Goal: Communication & Community: Share content

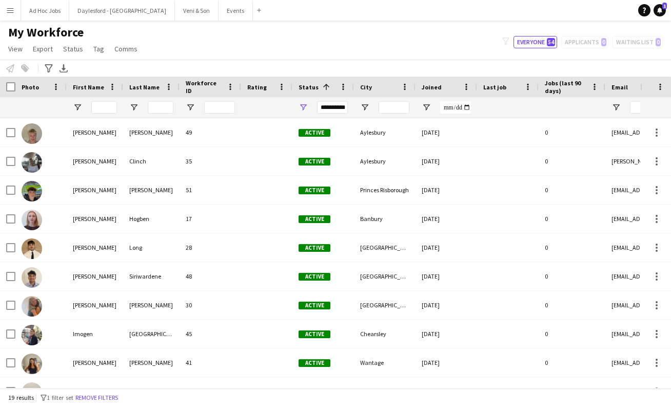
click at [10, 10] on app-icon "Menu" at bounding box center [10, 10] width 8 height 8
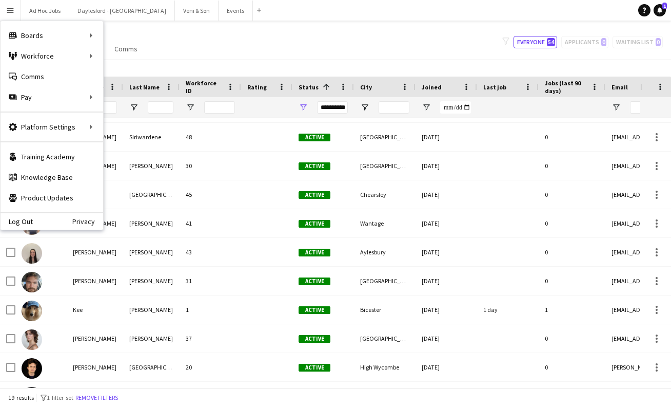
click at [186, 6] on button "Veni & Son Close" at bounding box center [197, 11] width 44 height 20
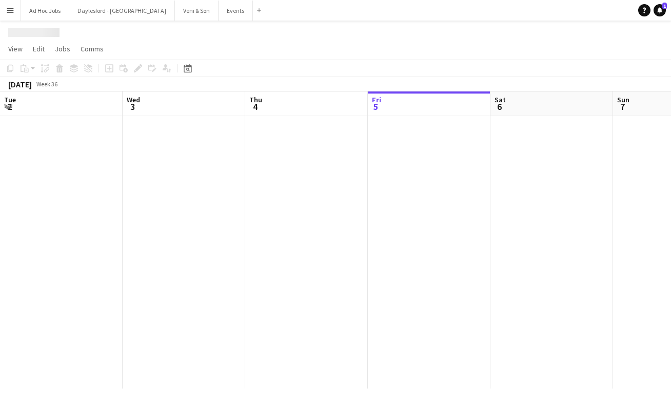
click at [185, 10] on button "Veni & Son Close" at bounding box center [197, 11] width 44 height 20
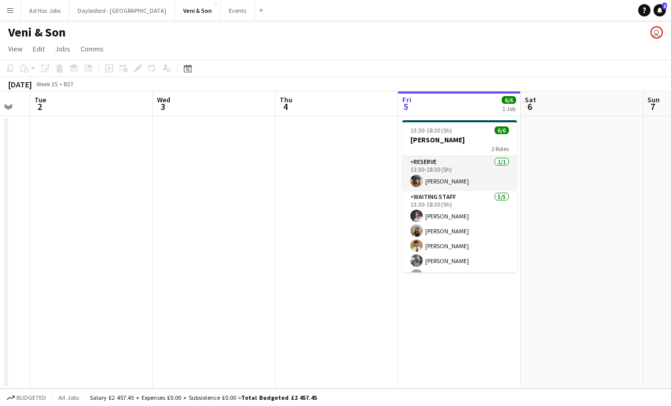
scroll to position [0, 355]
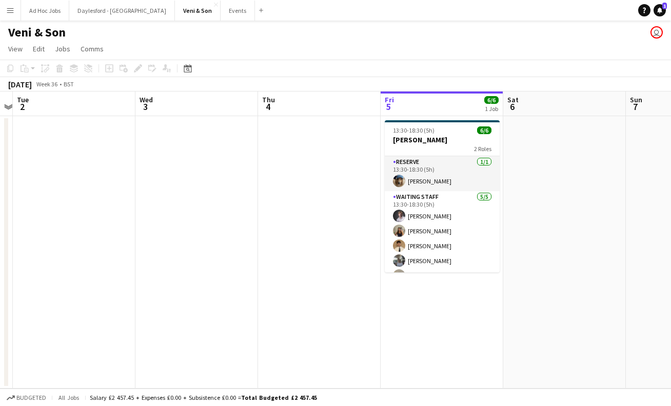
click at [451, 131] on div "13:30-18:30 (5h) 6/6" at bounding box center [442, 130] width 115 height 8
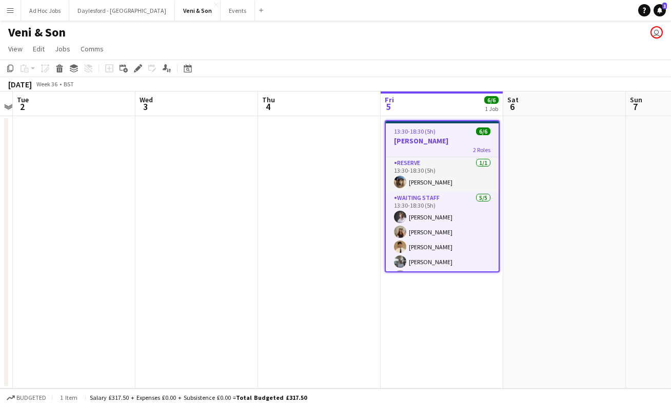
click at [97, 52] on span "Comms" at bounding box center [92, 48] width 23 height 9
click at [110, 70] on span "Notify confirmed crew" at bounding box center [118, 70] width 69 height 9
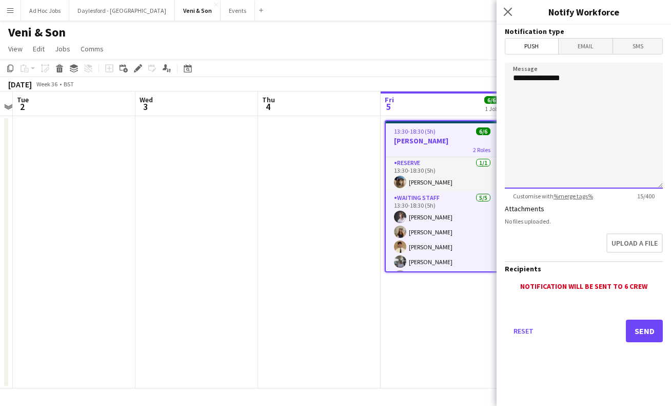
click at [623, 142] on textarea "**********" at bounding box center [584, 126] width 158 height 126
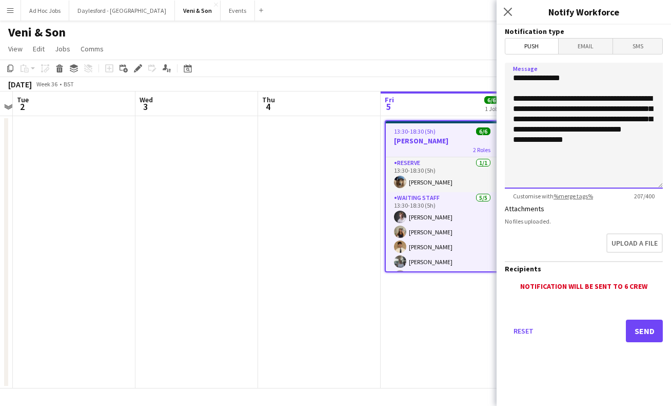
drag, startPoint x: 586, startPoint y: 152, endPoint x: 589, endPoint y: 157, distance: 5.9
click at [586, 152] on textarea "**********" at bounding box center [584, 126] width 158 height 126
type textarea "**********"
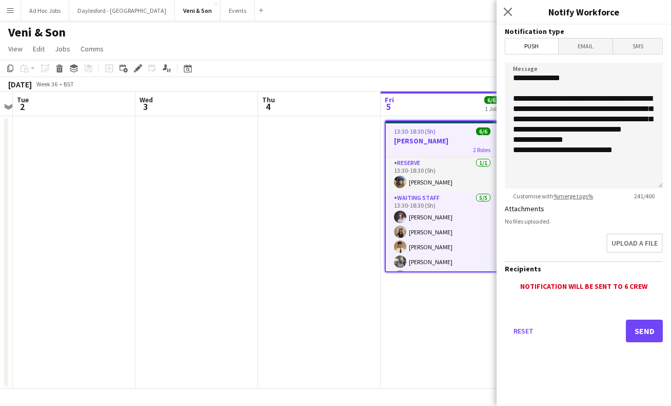
click at [651, 331] on button "Send" at bounding box center [644, 330] width 37 height 23
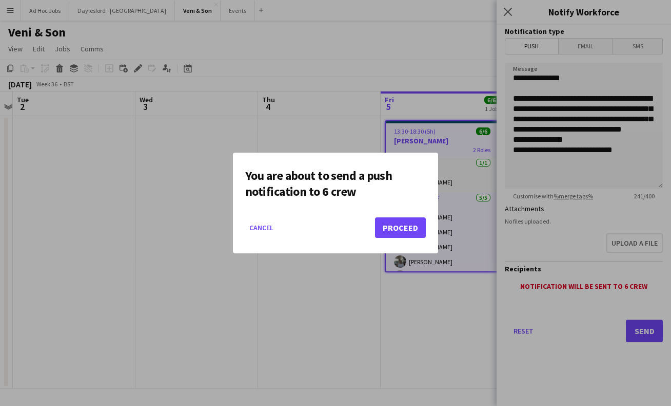
click at [390, 225] on button "Proceed" at bounding box center [400, 227] width 51 height 21
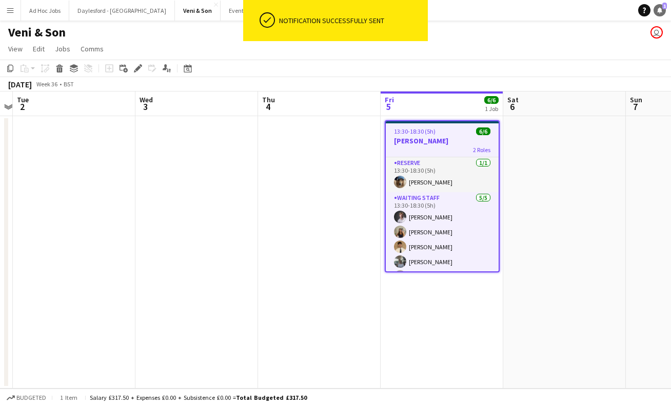
click at [664, 10] on link "Notifications 1" at bounding box center [660, 10] width 12 height 12
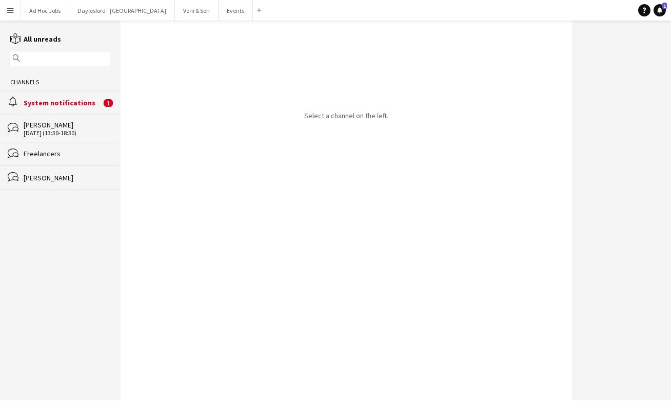
click at [68, 104] on div "System notifications" at bounding box center [63, 102] width 78 height 9
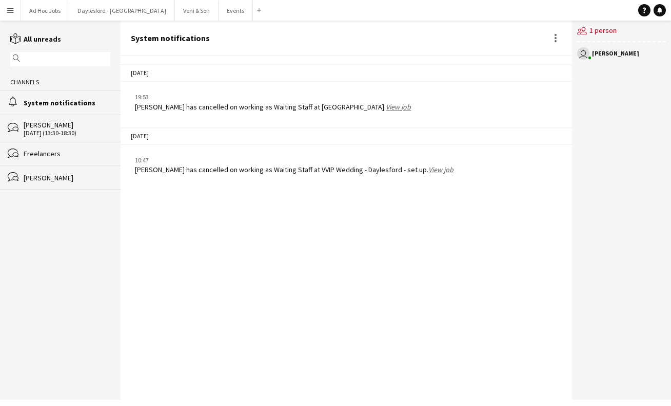
click at [51, 133] on div "05-09-2025 (13:30-18:30)" at bounding box center [67, 132] width 87 height 7
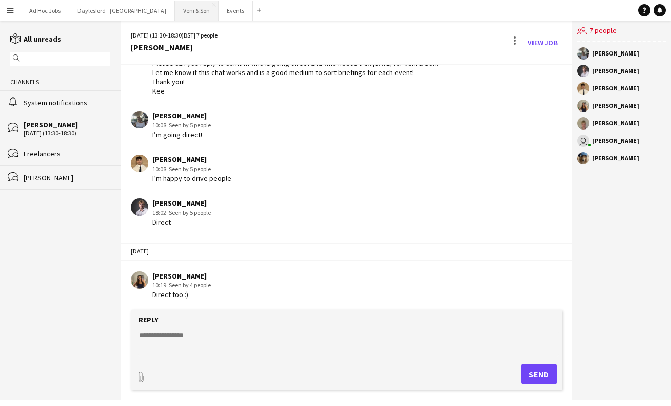
click at [183, 12] on button "Veni & Son Close" at bounding box center [197, 11] width 44 height 20
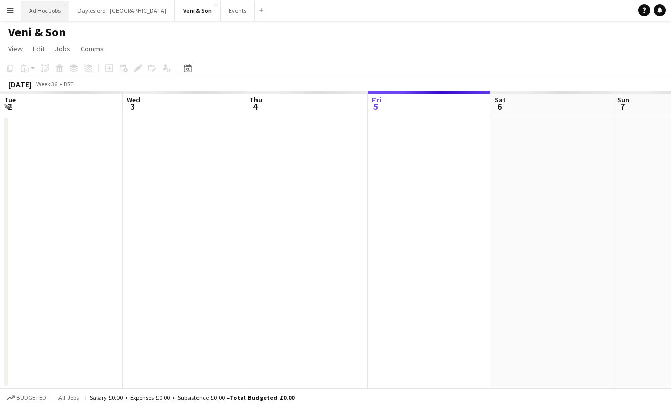
scroll to position [0, 245]
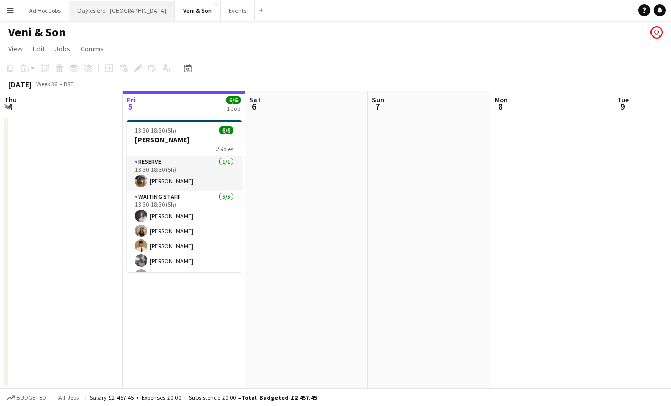
click at [119, 15] on button "Daylesford - [GEOGRAPHIC_DATA] Close" at bounding box center [122, 11] width 106 height 20
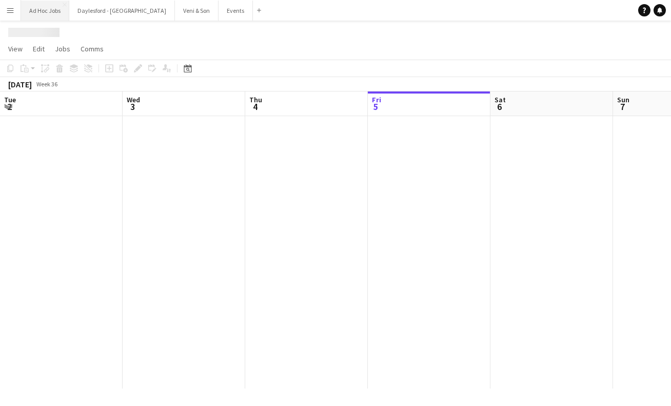
scroll to position [0, 245]
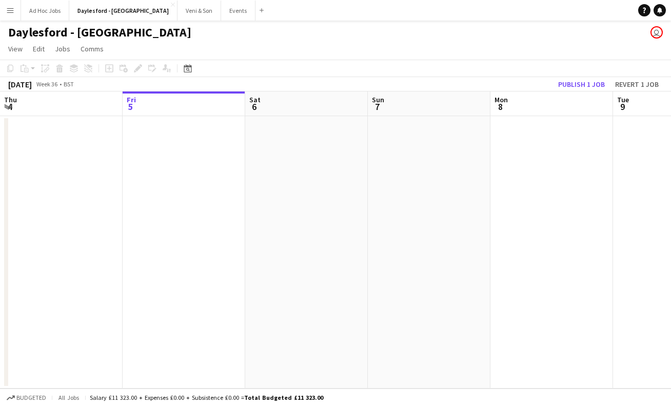
click at [10, 13] on app-icon "Menu" at bounding box center [10, 10] width 8 height 8
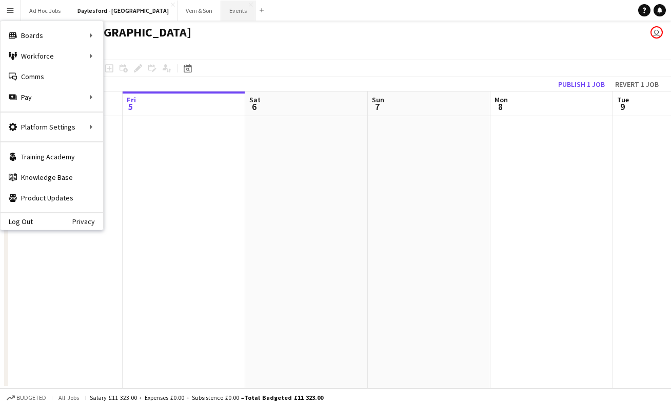
click at [221, 17] on button "Events Close" at bounding box center [238, 11] width 34 height 20
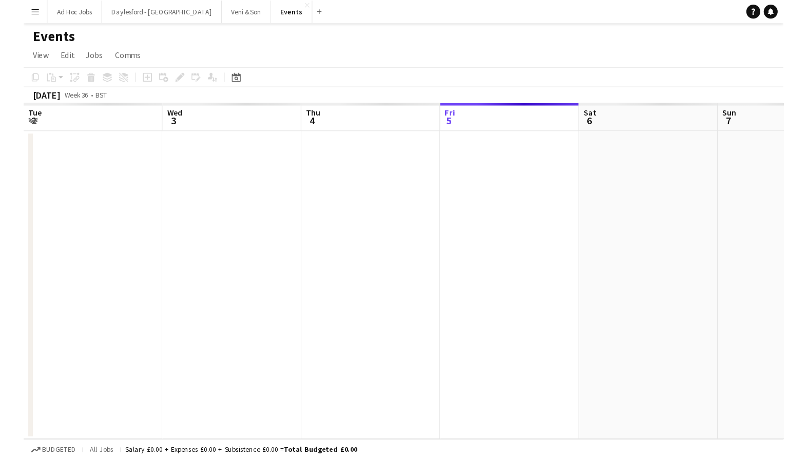
scroll to position [0, 245]
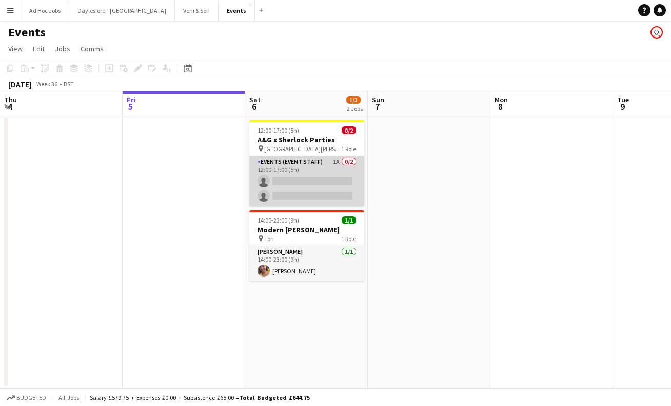
click at [332, 163] on app-card-role "Events (Event Staff) 1A 0/2 12:00-17:00 (5h) single-neutral-actions single-neut…" at bounding box center [306, 181] width 115 height 50
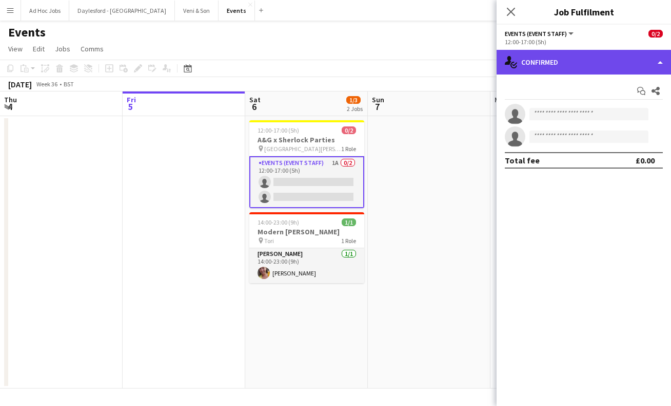
click at [614, 61] on div "single-neutral-actions-check-2 Confirmed" at bounding box center [584, 62] width 175 height 25
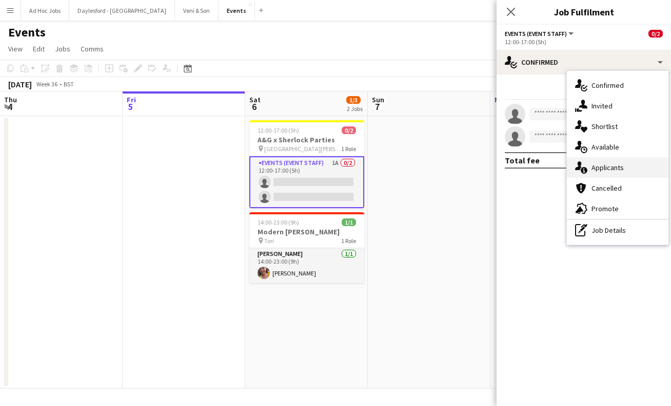
click at [607, 165] on span "Applicants" at bounding box center [608, 167] width 32 height 9
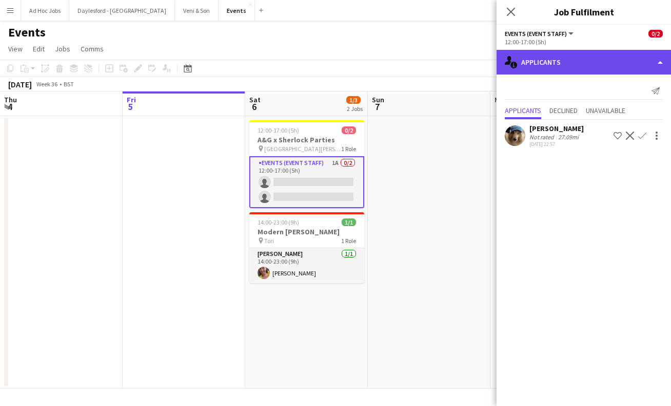
click at [583, 63] on div "single-neutral-actions-information Applicants" at bounding box center [584, 62] width 175 height 25
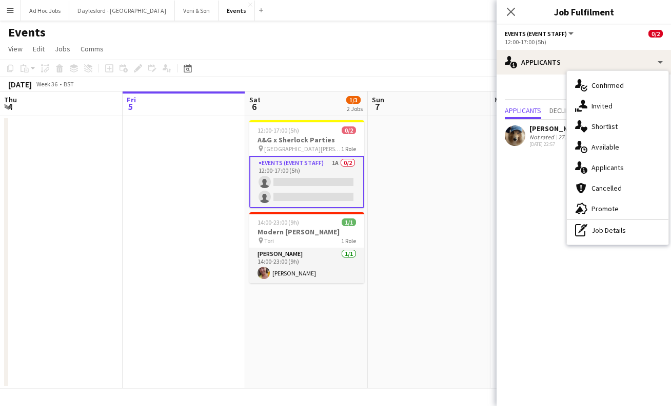
click at [513, 12] on icon "Close pop-in" at bounding box center [511, 12] width 8 height 8
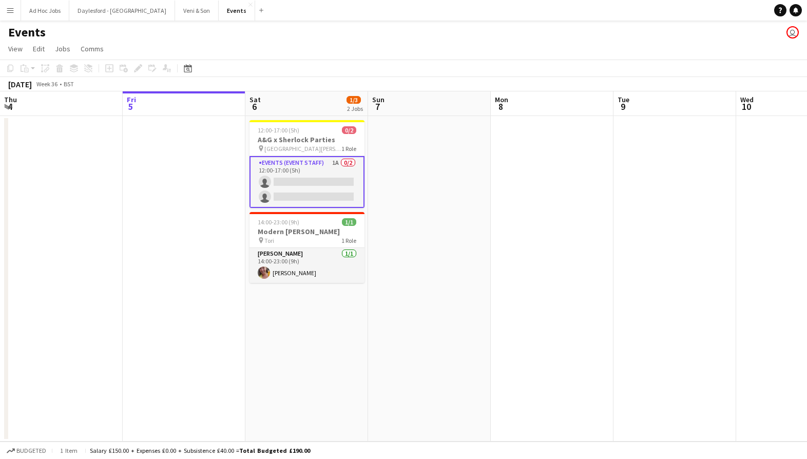
click at [13, 11] on app-icon "Menu" at bounding box center [10, 10] width 8 height 8
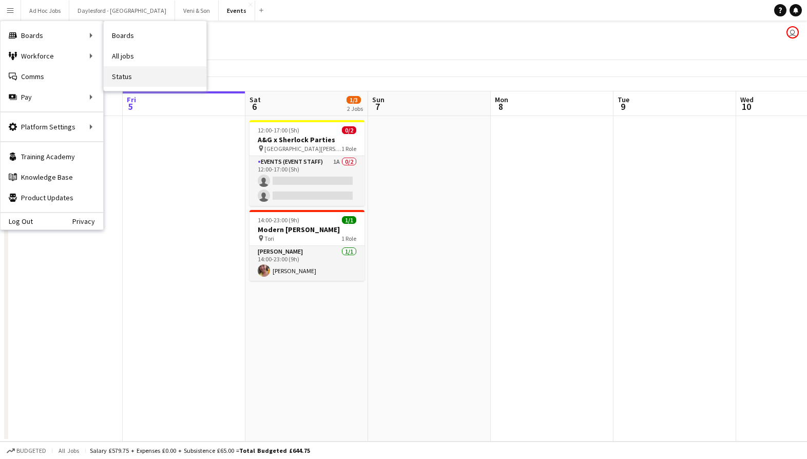
click at [135, 80] on link "Status" at bounding box center [155, 76] width 103 height 21
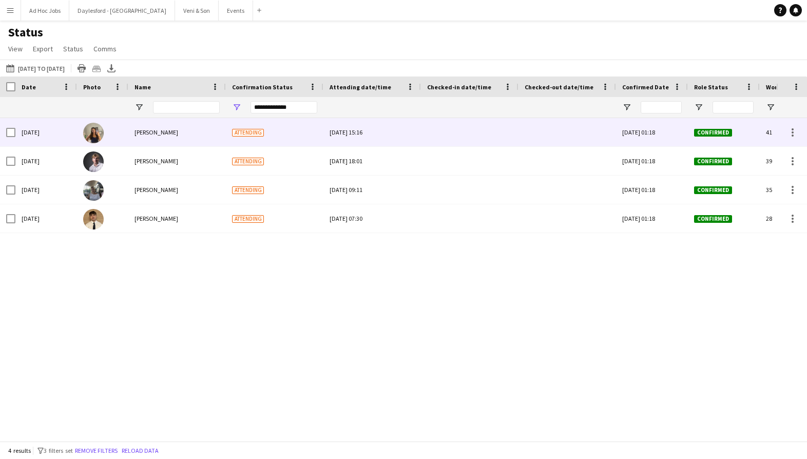
click at [453, 132] on div at bounding box center [469, 132] width 85 height 28
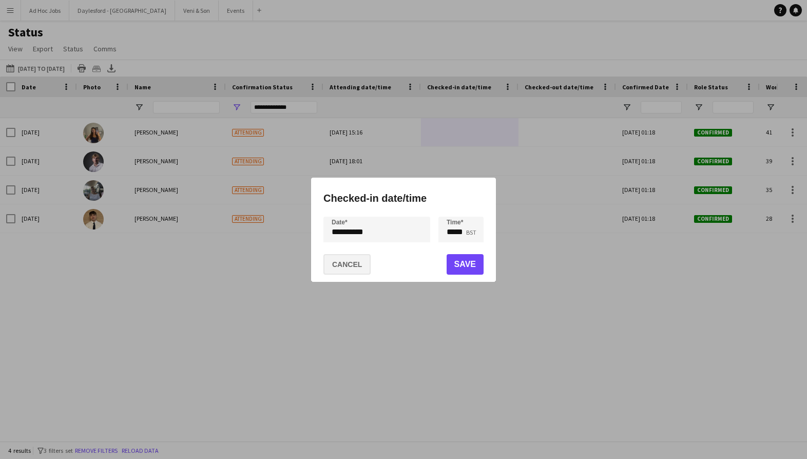
click at [354, 266] on button "Cancel" at bounding box center [346, 264] width 47 height 21
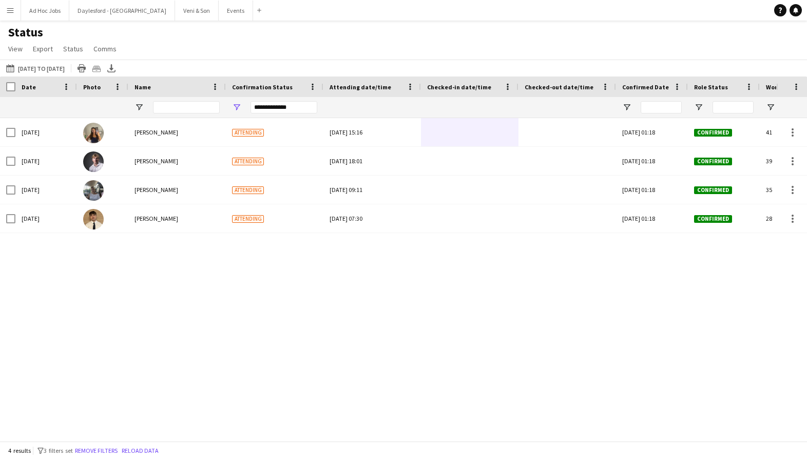
click at [465, 390] on div "Fri, 5 Sep 2025 Jenny Dedman Attending Thu, 4 Sep 2025 15:16 Thu, 4 Sep 2025 01…" at bounding box center [388, 279] width 776 height 323
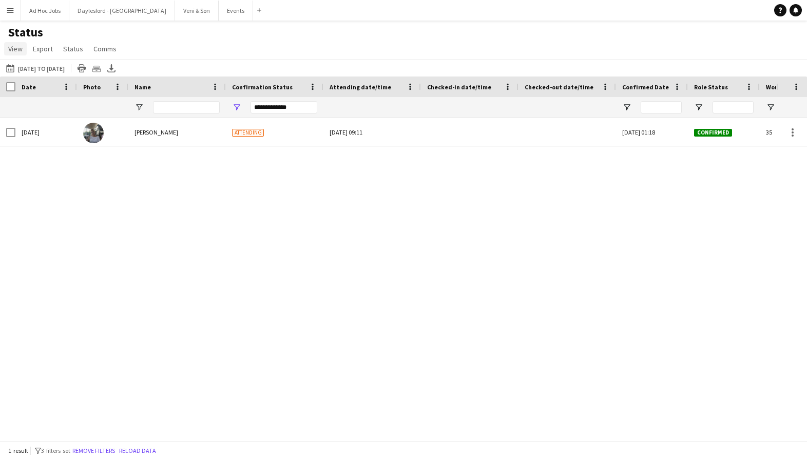
click at [14, 52] on span "View" at bounding box center [15, 48] width 14 height 9
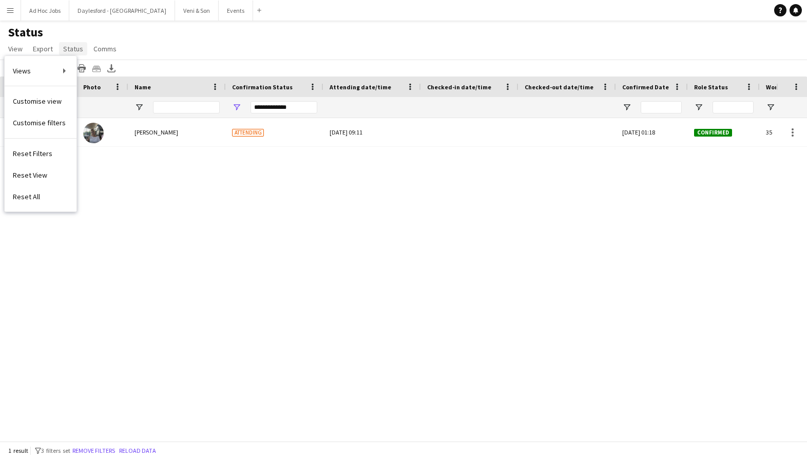
click at [72, 47] on span "Status" at bounding box center [73, 48] width 20 height 9
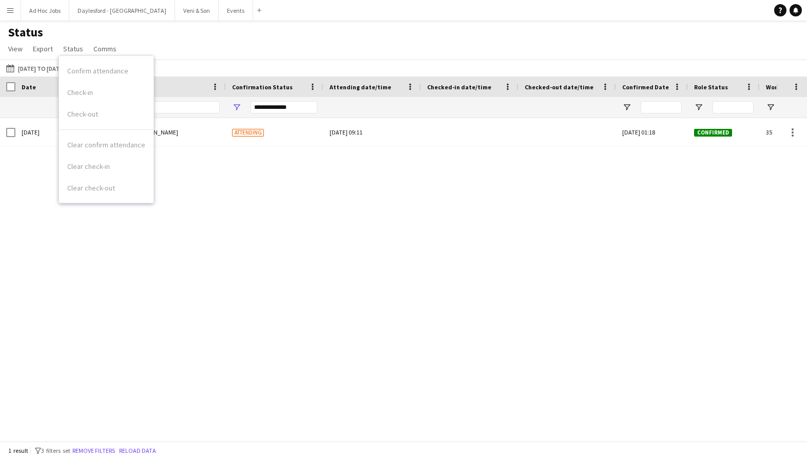
click at [84, 72] on div "Confirm attendance Check-in Check-out" at bounding box center [106, 95] width 94 height 70
click at [9, 49] on span "View" at bounding box center [15, 48] width 14 height 9
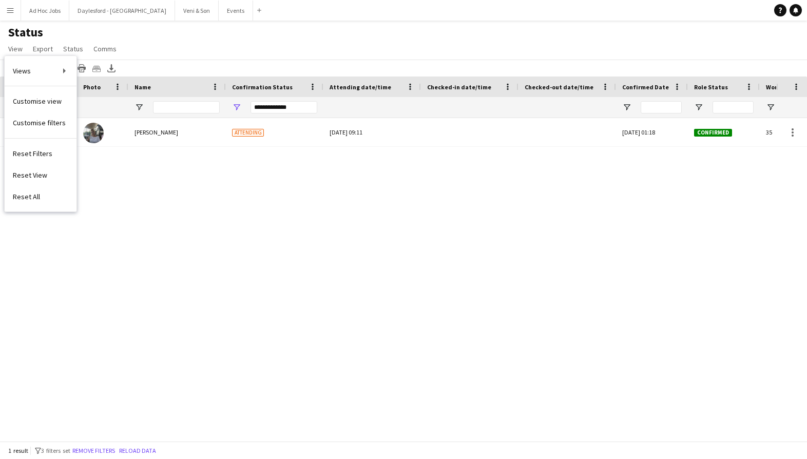
click at [9, 9] on app-icon "Menu" at bounding box center [10, 10] width 8 height 8
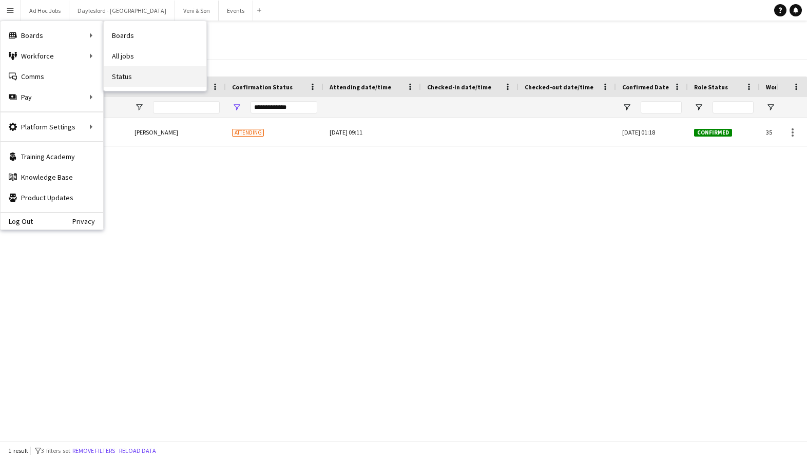
click at [132, 76] on link "Status" at bounding box center [155, 76] width 103 height 21
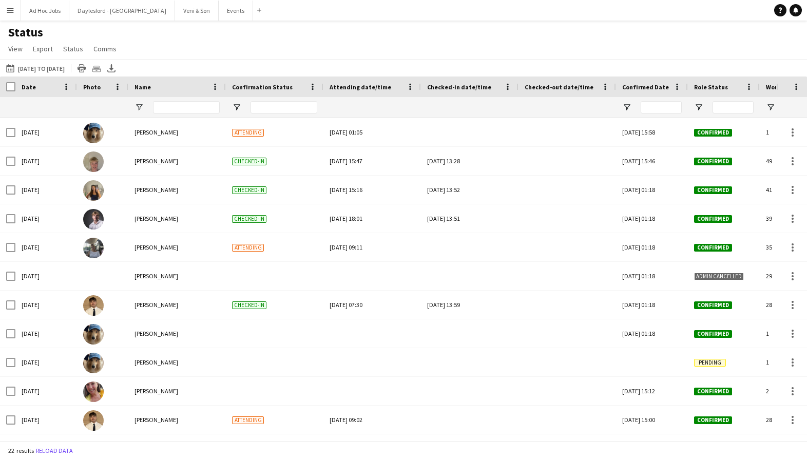
click at [29, 86] on span "Date" at bounding box center [29, 87] width 14 height 8
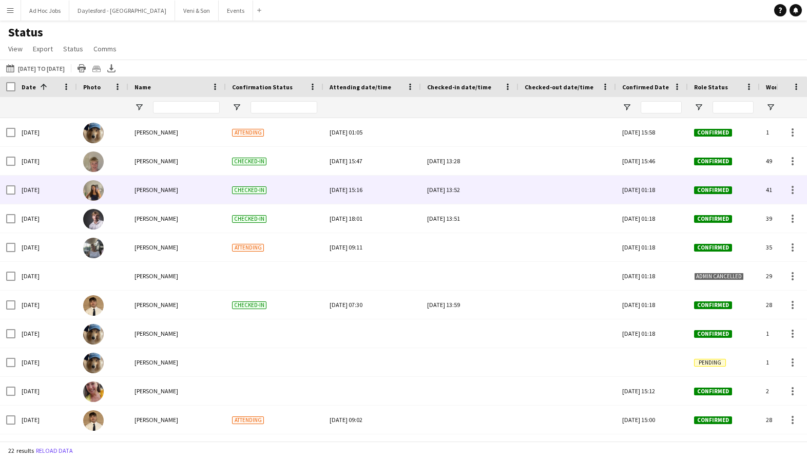
click at [256, 190] on span "Checked-in" at bounding box center [249, 190] width 34 height 8
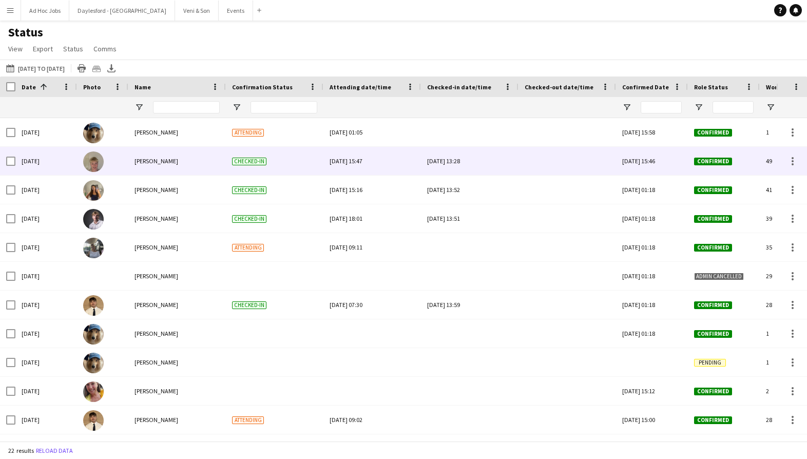
click at [255, 165] on span "Checked-in" at bounding box center [249, 162] width 34 height 8
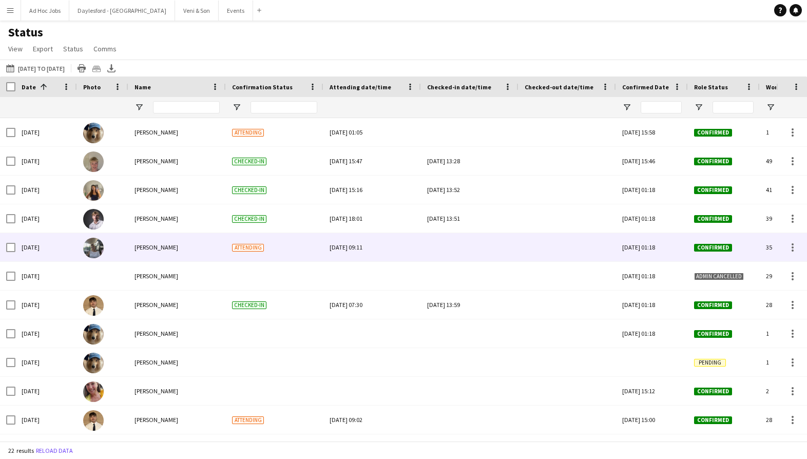
click at [253, 248] on span "Attending" at bounding box center [248, 248] width 32 height 8
click at [500, 252] on div at bounding box center [469, 247] width 85 height 28
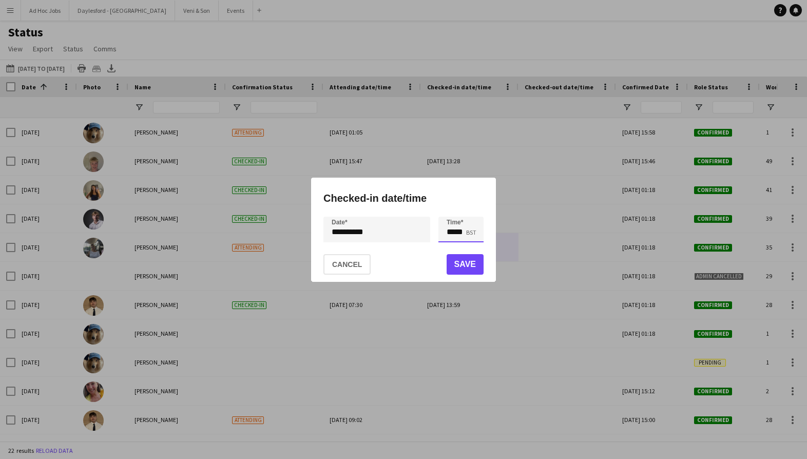
click at [459, 227] on input "*****" at bounding box center [460, 230] width 45 height 26
click at [455, 246] on div at bounding box center [450, 247] width 21 height 10
click at [468, 245] on div at bounding box center [471, 247] width 21 height 10
click at [451, 232] on input "*****" at bounding box center [460, 230] width 45 height 26
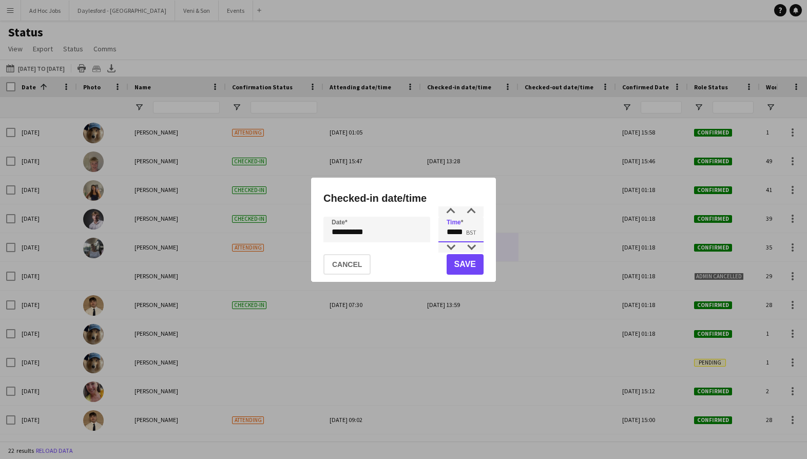
drag, startPoint x: 448, startPoint y: 233, endPoint x: 471, endPoint y: 233, distance: 23.6
click at [470, 233] on input "*****" at bounding box center [460, 230] width 45 height 26
type input "*****"
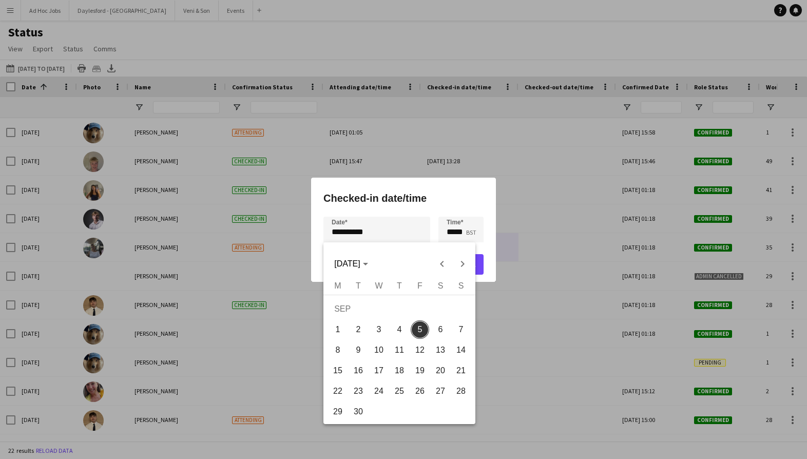
click at [482, 267] on div at bounding box center [403, 229] width 807 height 459
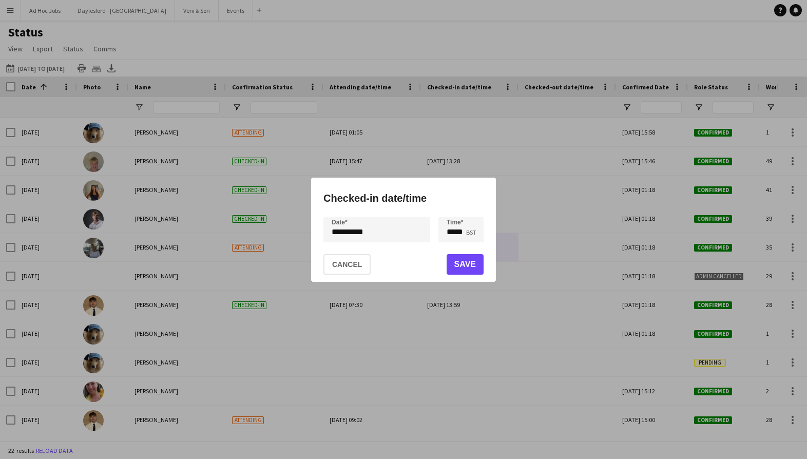
click at [475, 267] on button "Save" at bounding box center [465, 264] width 37 height 21
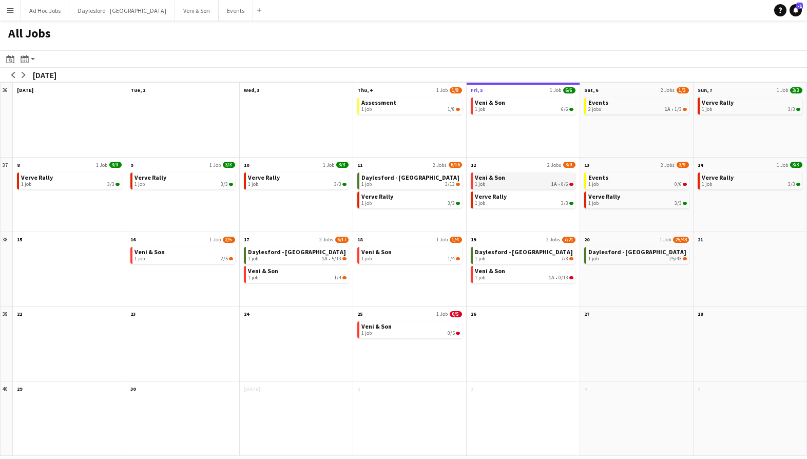
click at [556, 185] on span "1A" at bounding box center [554, 184] width 6 height 6
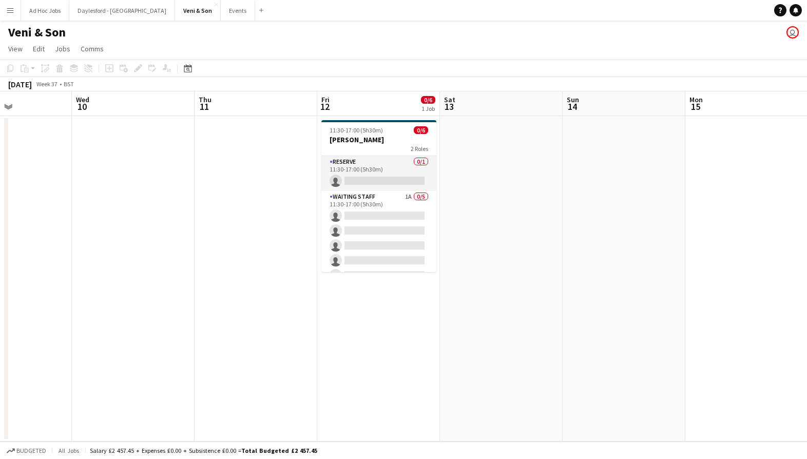
scroll to position [0, 420]
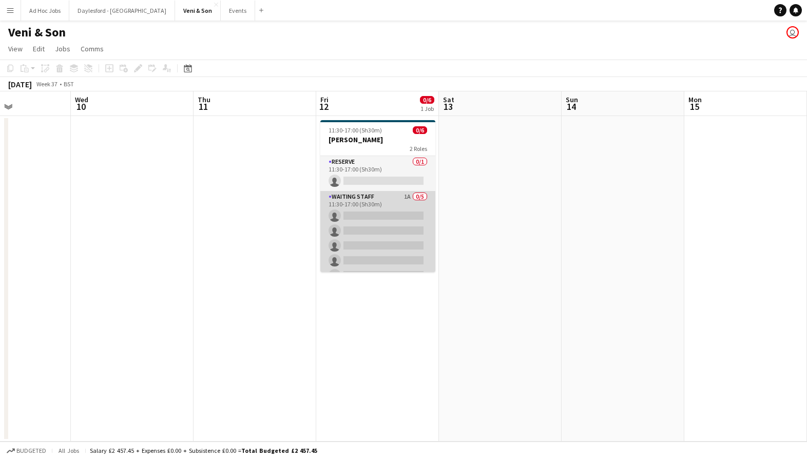
click at [384, 199] on app-card-role "Waiting Staff 1A 0/5 11:30-17:00 (5h30m) single-neutral-actions single-neutral-…" at bounding box center [377, 238] width 115 height 94
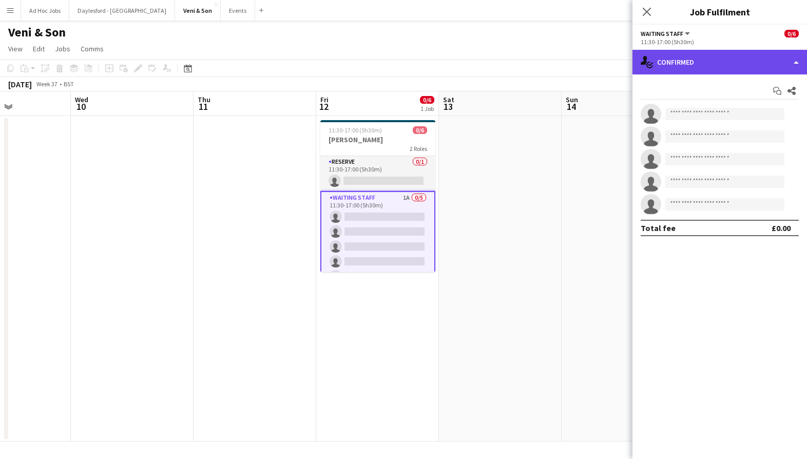
click at [748, 56] on div "single-neutral-actions-check-2 Confirmed" at bounding box center [719, 62] width 175 height 25
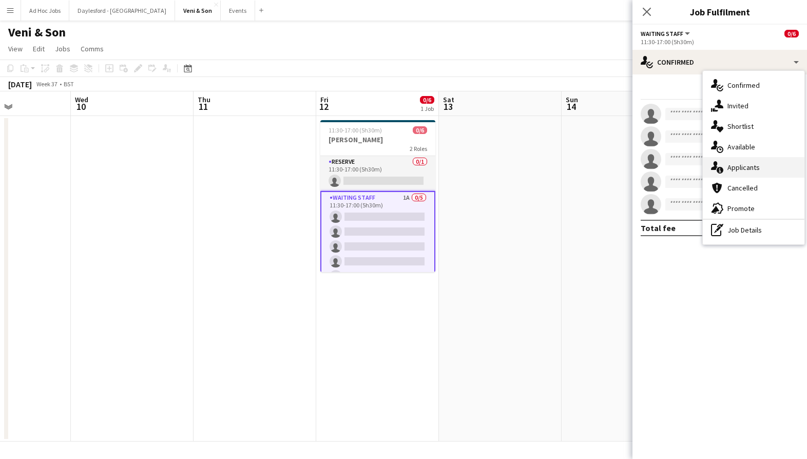
click at [753, 164] on span "Applicants" at bounding box center [743, 167] width 32 height 9
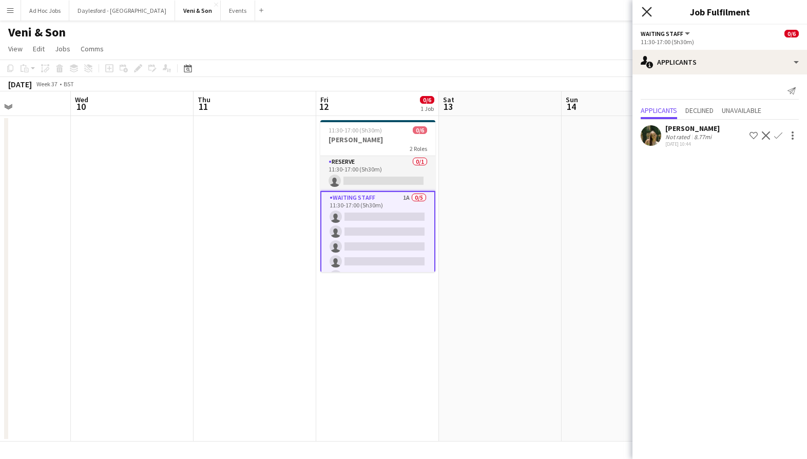
click at [648, 13] on icon at bounding box center [647, 12] width 10 height 10
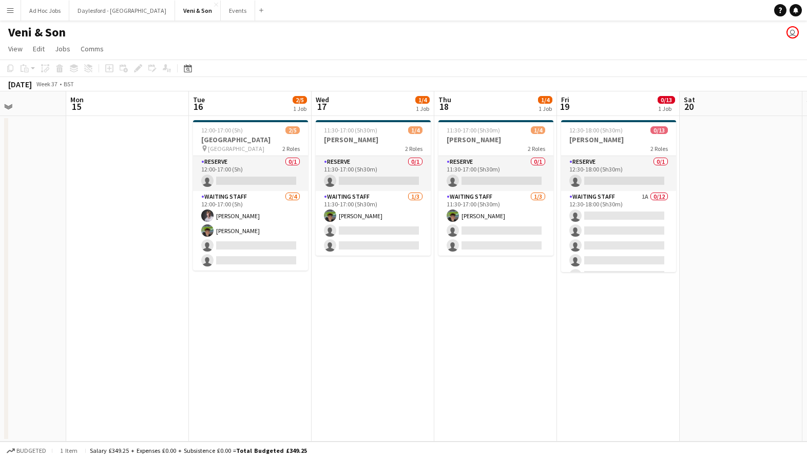
scroll to position [0, 452]
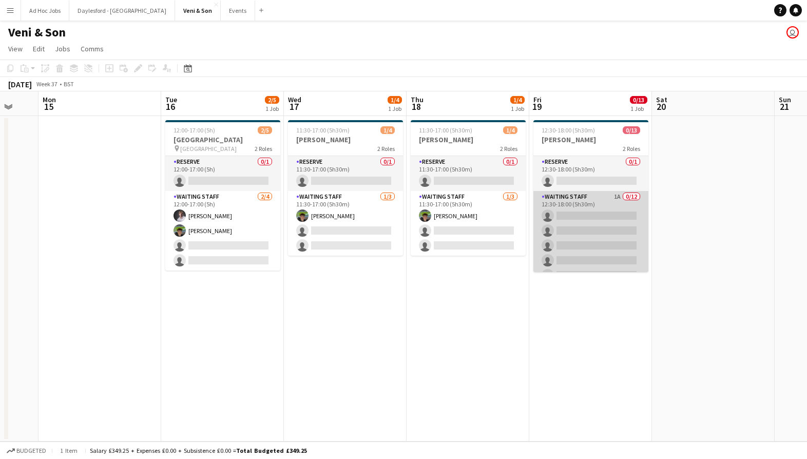
click at [597, 205] on app-card-role "Waiting Staff 1A 0/12 12:30-18:00 (5h30m) single-neutral-actions single-neutral…" at bounding box center [590, 290] width 115 height 199
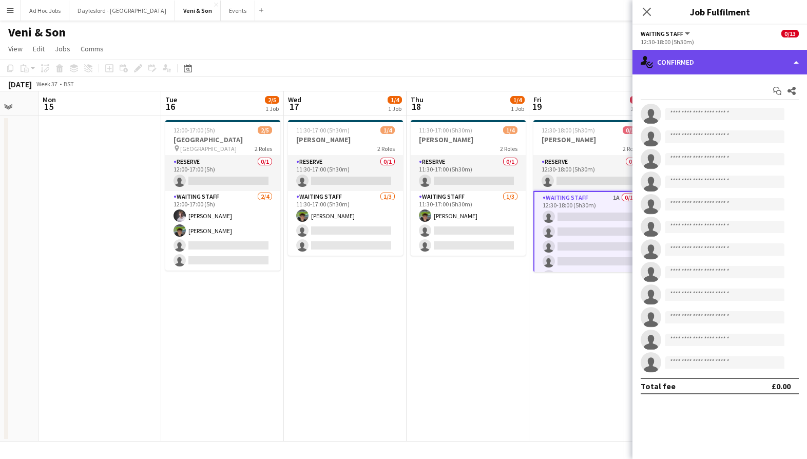
click at [696, 63] on div "single-neutral-actions-check-2 Confirmed" at bounding box center [719, 62] width 175 height 25
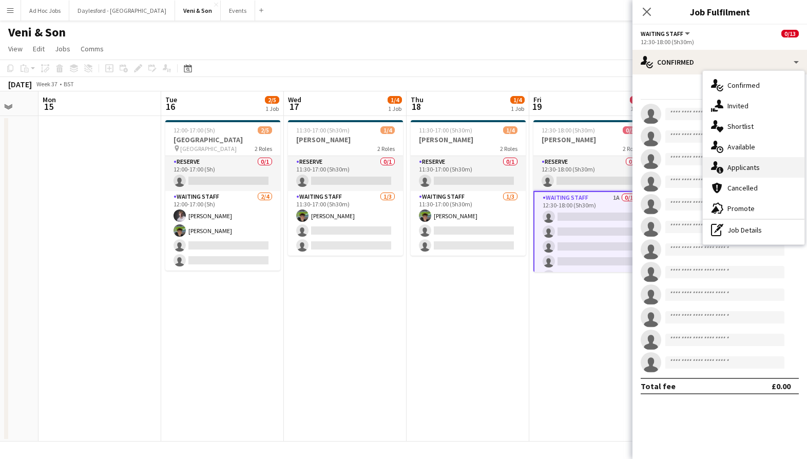
click at [740, 166] on span "Applicants" at bounding box center [743, 167] width 32 height 9
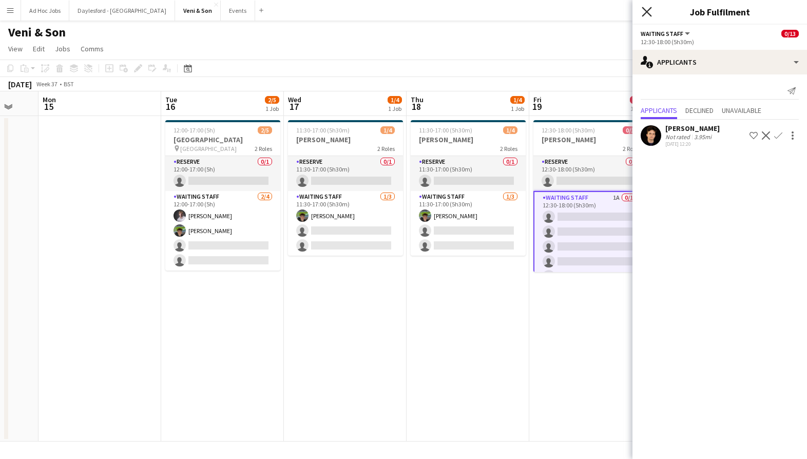
click at [651, 13] on icon "Close pop-in" at bounding box center [647, 12] width 10 height 10
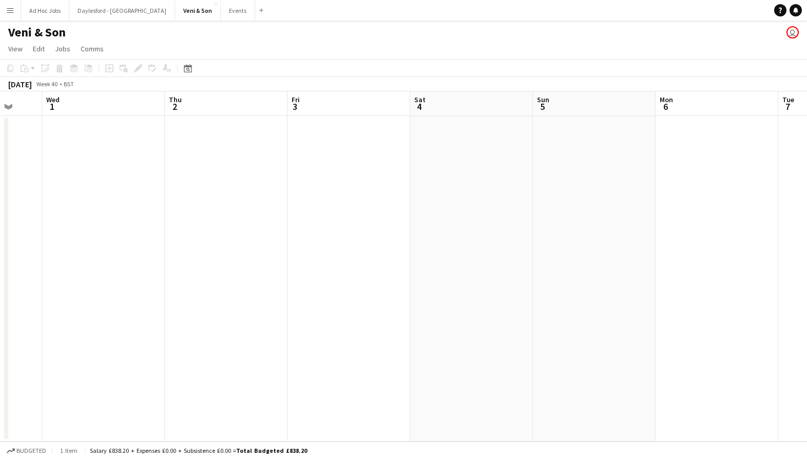
scroll to position [0, 409]
click at [93, 9] on button "Daylesford - [GEOGRAPHIC_DATA] Close" at bounding box center [122, 11] width 106 height 20
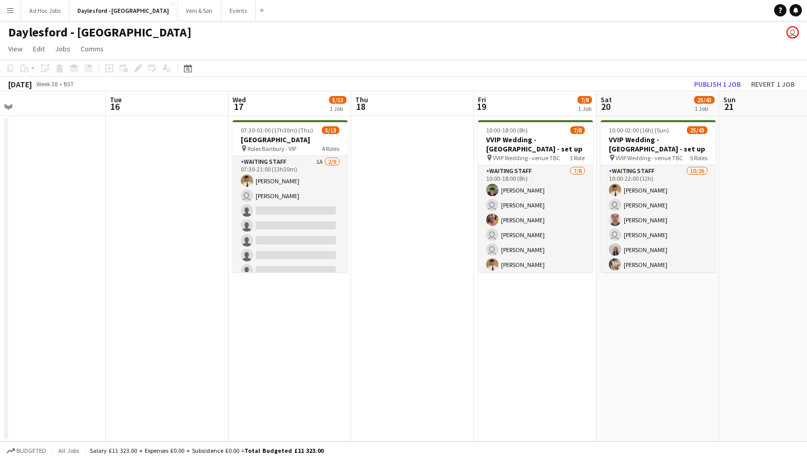
scroll to position [0, 302]
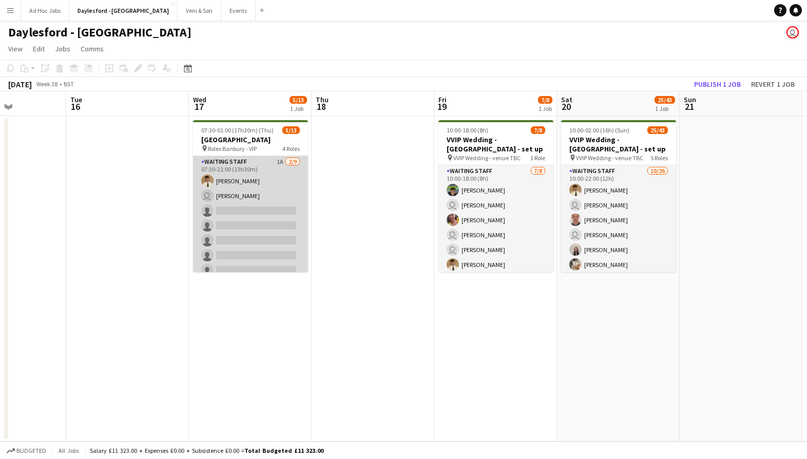
click at [279, 175] on app-card-role "Waiting Staff 1A [DATE] 07:30-21:00 (13h30m) [PERSON_NAME] user [PERSON_NAME] s…" at bounding box center [250, 233] width 115 height 154
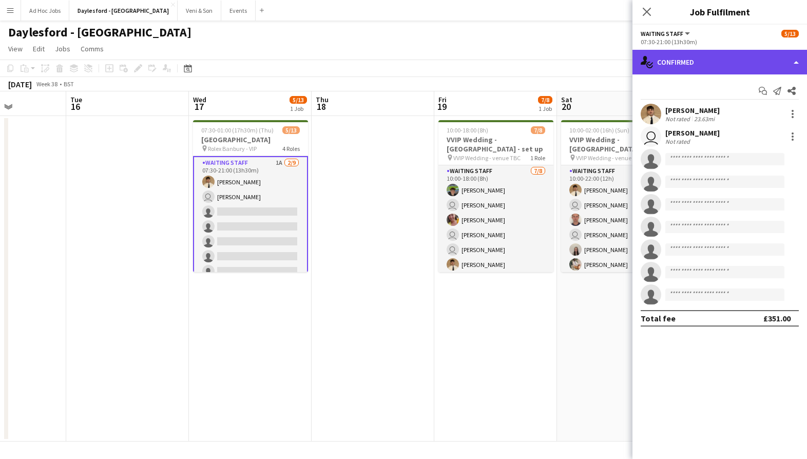
click at [691, 64] on div "single-neutral-actions-check-2 Confirmed" at bounding box center [719, 62] width 175 height 25
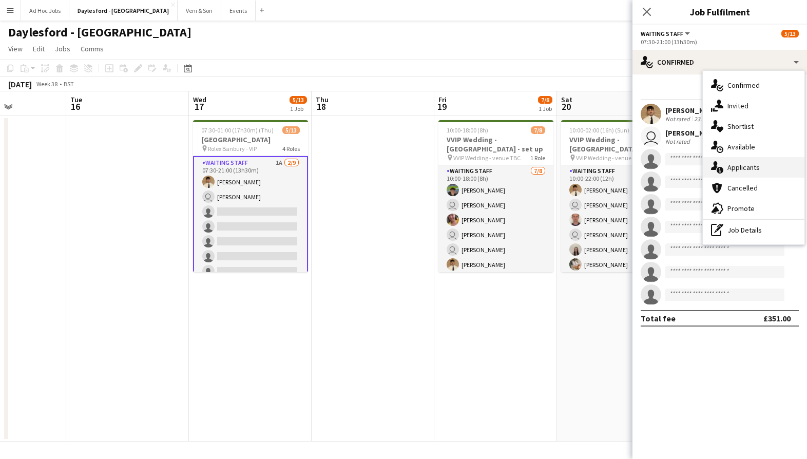
click at [734, 163] on span "Applicants" at bounding box center [743, 167] width 32 height 9
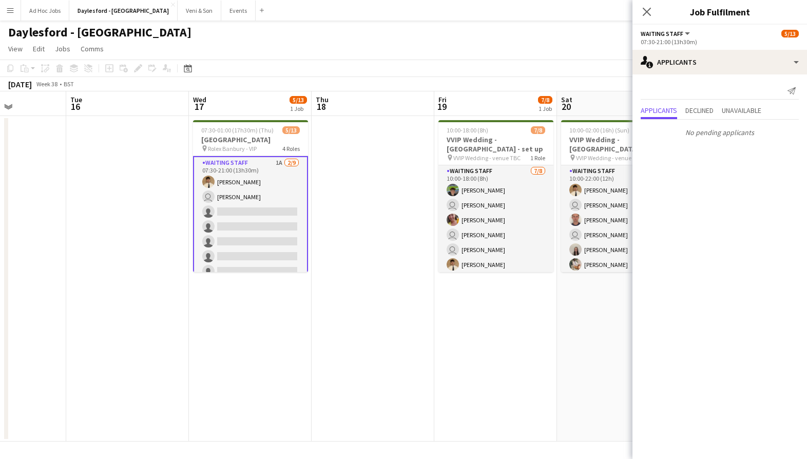
drag, startPoint x: 710, startPoint y: 111, endPoint x: 722, endPoint y: 112, distance: 12.3
click at [710, 111] on span "Declined" at bounding box center [699, 110] width 28 height 7
click at [739, 91] on span "Unavailable" at bounding box center [742, 89] width 40 height 7
click at [647, 6] on app-icon "Close pop-in" at bounding box center [647, 12] width 15 height 15
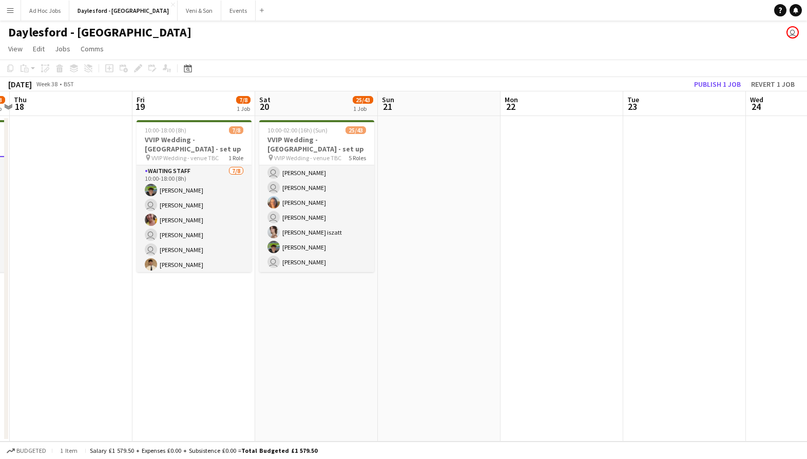
scroll to position [633, 0]
click at [7, 10] on app-icon "Menu" at bounding box center [10, 10] width 8 height 8
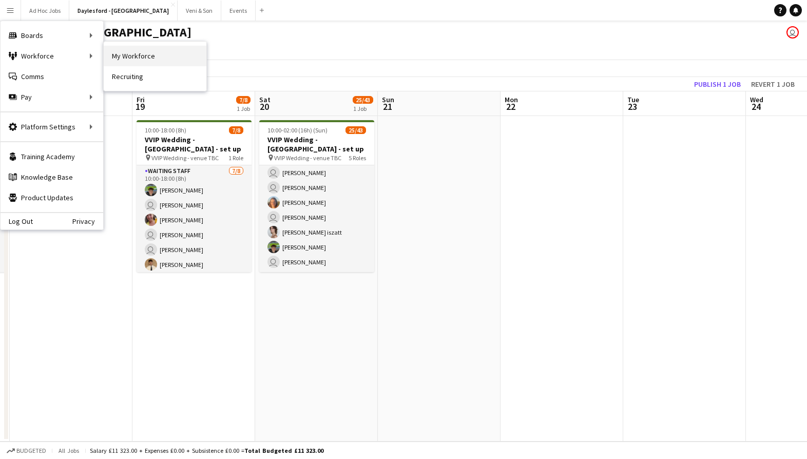
click at [113, 56] on link "My Workforce" at bounding box center [155, 56] width 103 height 21
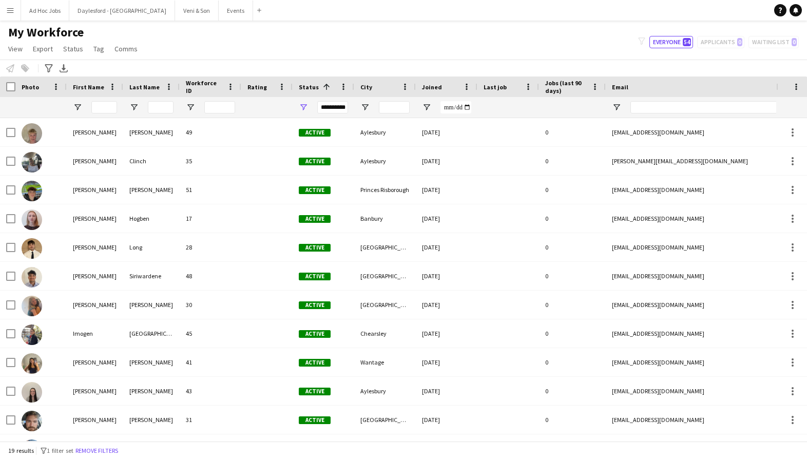
click at [318, 93] on div "Status 1" at bounding box center [317, 86] width 37 height 15
click at [333, 108] on div "**********" at bounding box center [332, 107] width 31 height 12
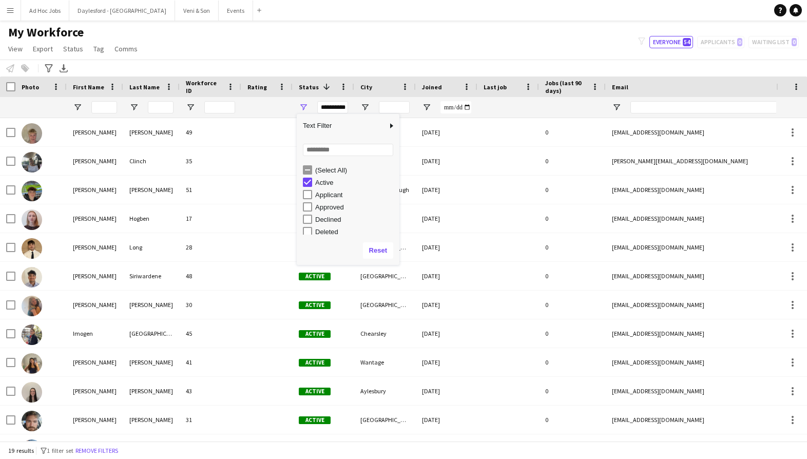
click at [322, 170] on div "(Select All)" at bounding box center [355, 170] width 81 height 8
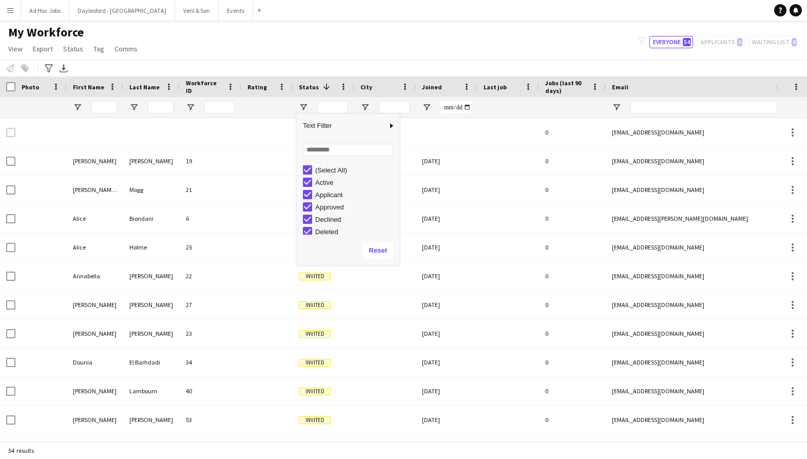
click at [321, 182] on div "Active" at bounding box center [355, 183] width 81 height 8
type input "**********"
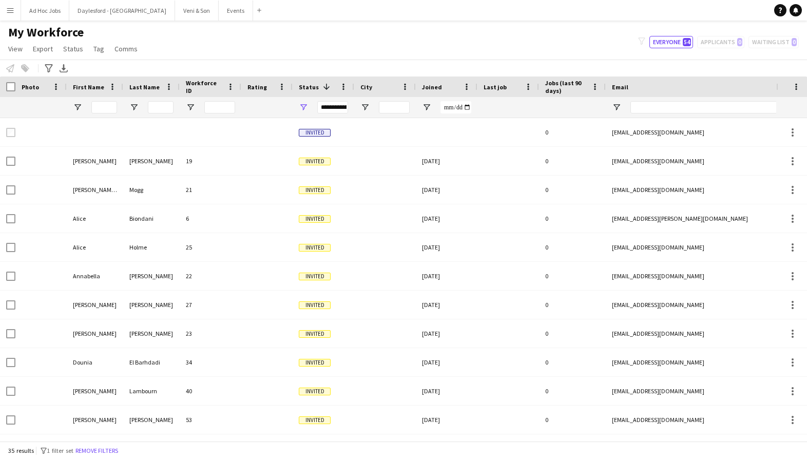
drag, startPoint x: 330, startPoint y: 51, endPoint x: 328, endPoint y: 72, distance: 21.7
click at [330, 51] on div "My Workforce View Views Default view New view Update view Delete view Edit name…" at bounding box center [403, 42] width 807 height 35
click at [329, 82] on div "Status 1" at bounding box center [317, 86] width 37 height 15
click at [330, 109] on div "**********" at bounding box center [332, 107] width 31 height 12
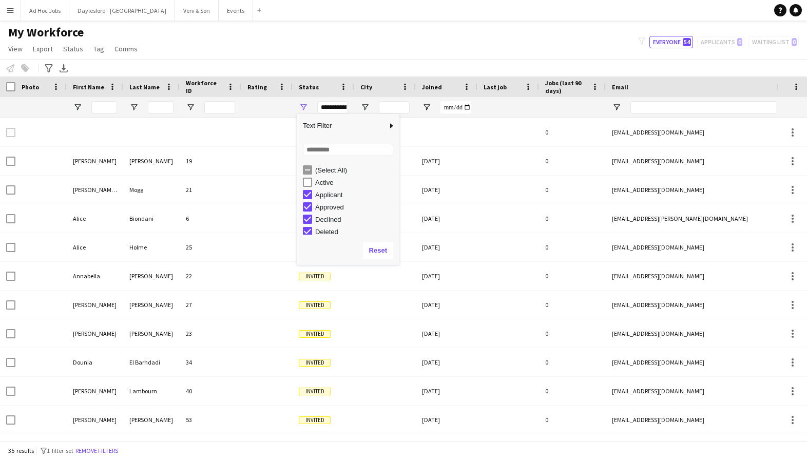
click at [314, 185] on div "Active" at bounding box center [351, 182] width 97 height 12
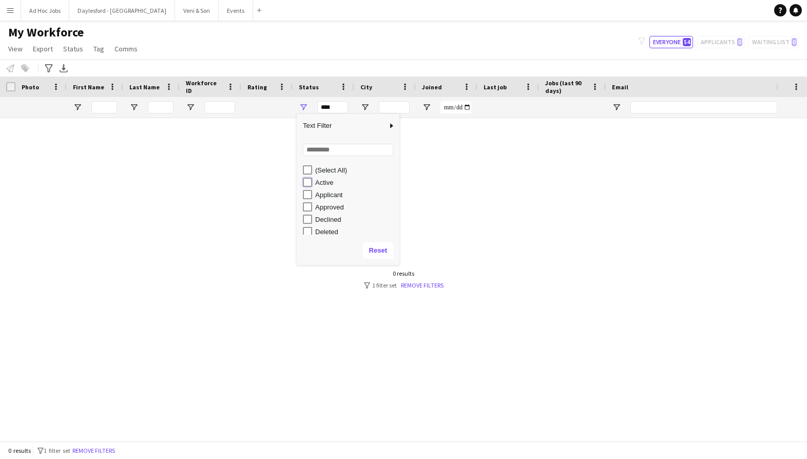
type input "**********"
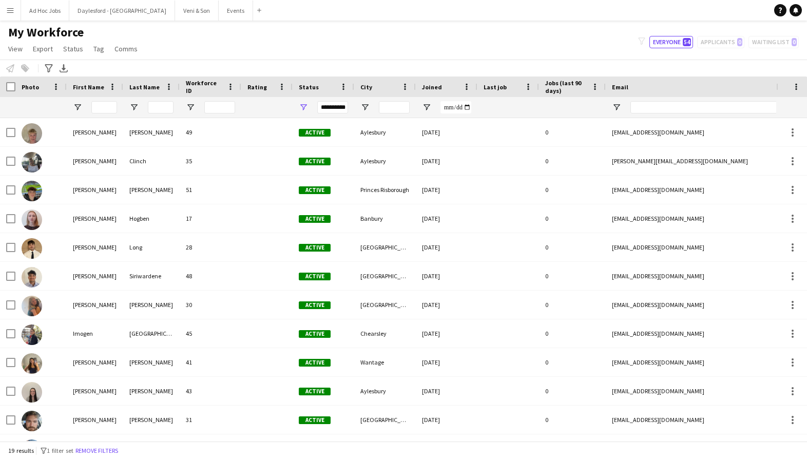
drag, startPoint x: 381, startPoint y: 48, endPoint x: 380, endPoint y: 54, distance: 6.2
click at [381, 48] on div "My Workforce View Views Default view New view Update view Delete view Edit name…" at bounding box center [403, 42] width 807 height 35
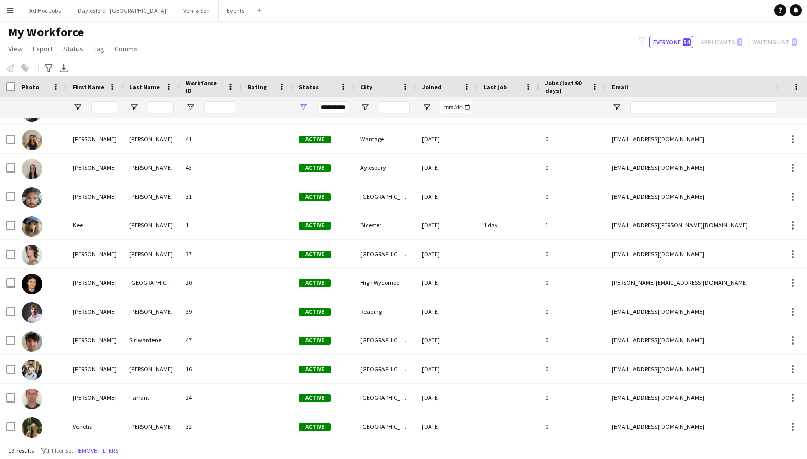
click at [236, 64] on div "Notify workforce Add to tag Select at least one crew to tag him or her. Advance…" at bounding box center [403, 68] width 807 height 17
